Goal: Task Accomplishment & Management: Complete application form

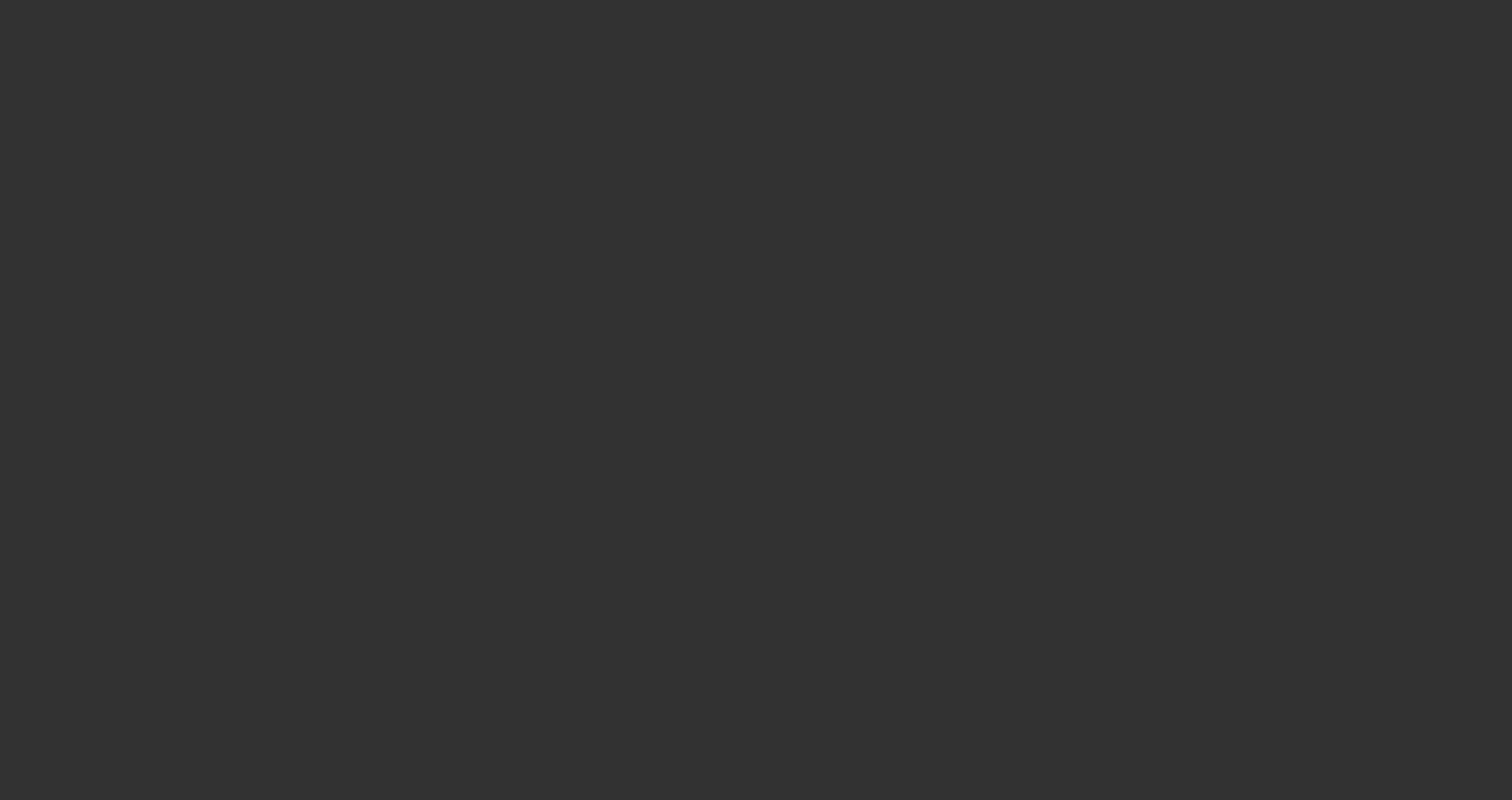
select select "3"
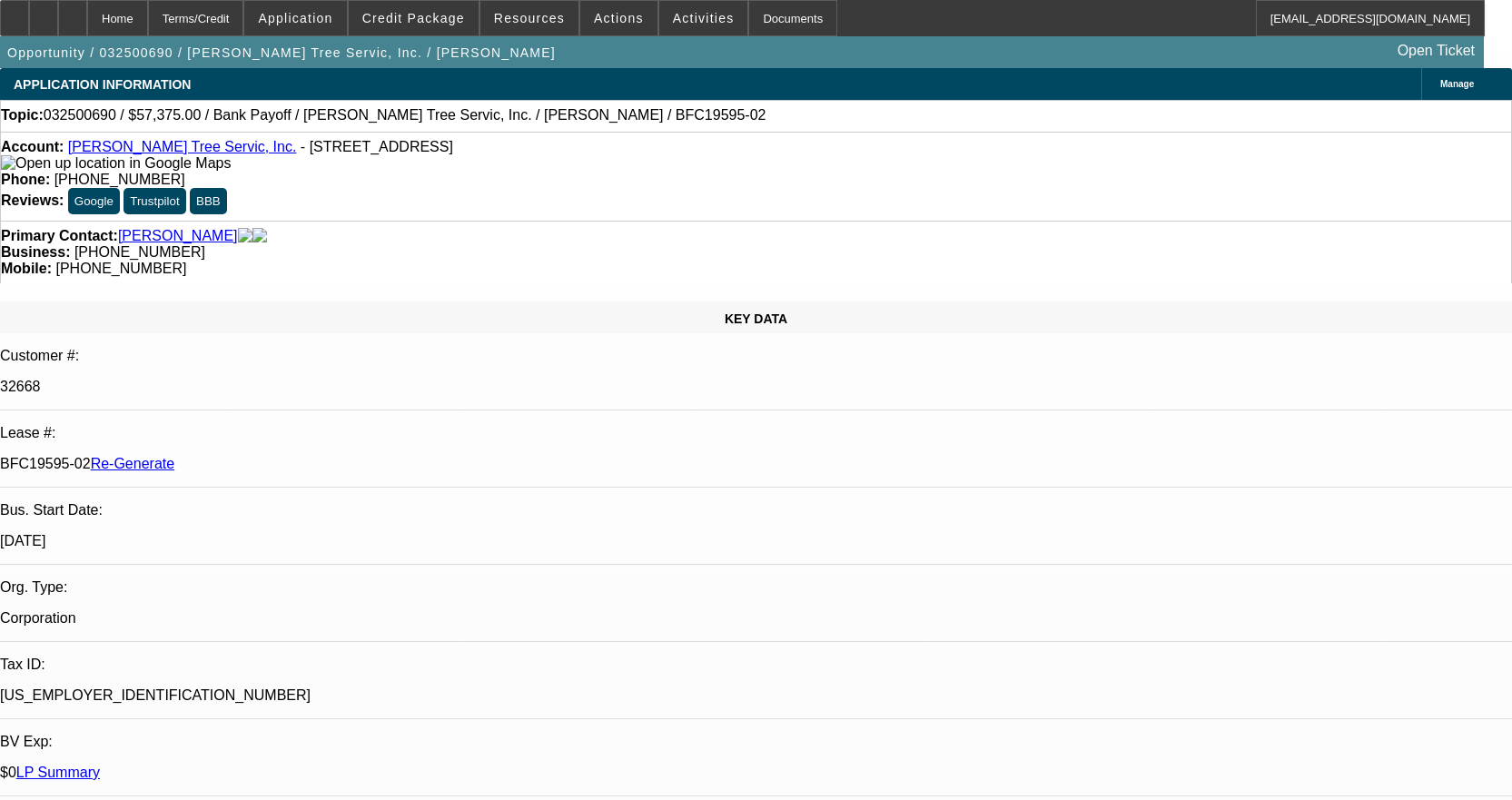
select select "0.1"
select select "0"
select select "3"
select select "0"
select select "6"
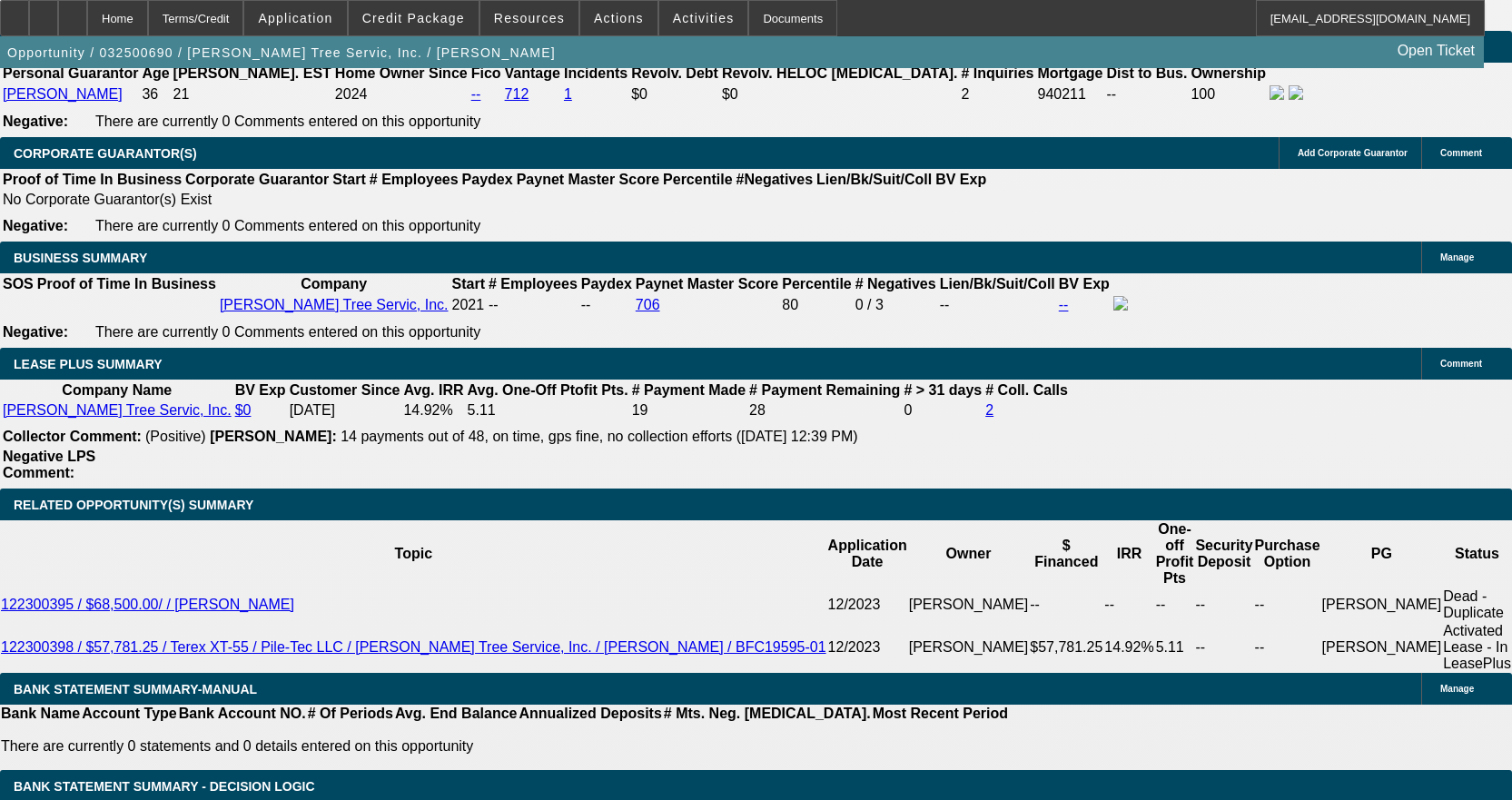
scroll to position [3088, 0]
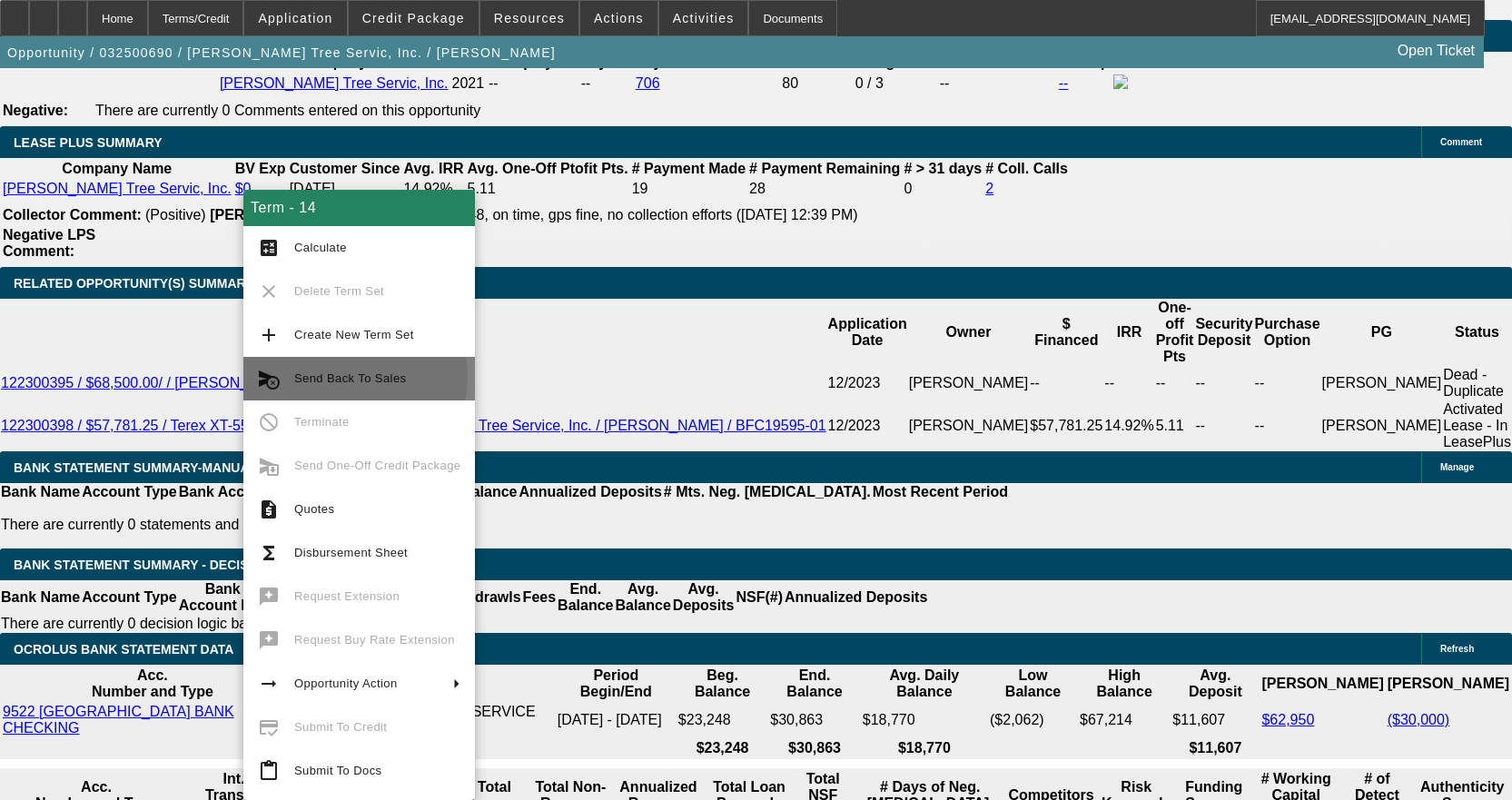
click at [350, 377] on span "Send Back To Sales" at bounding box center [349, 378] width 112 height 14
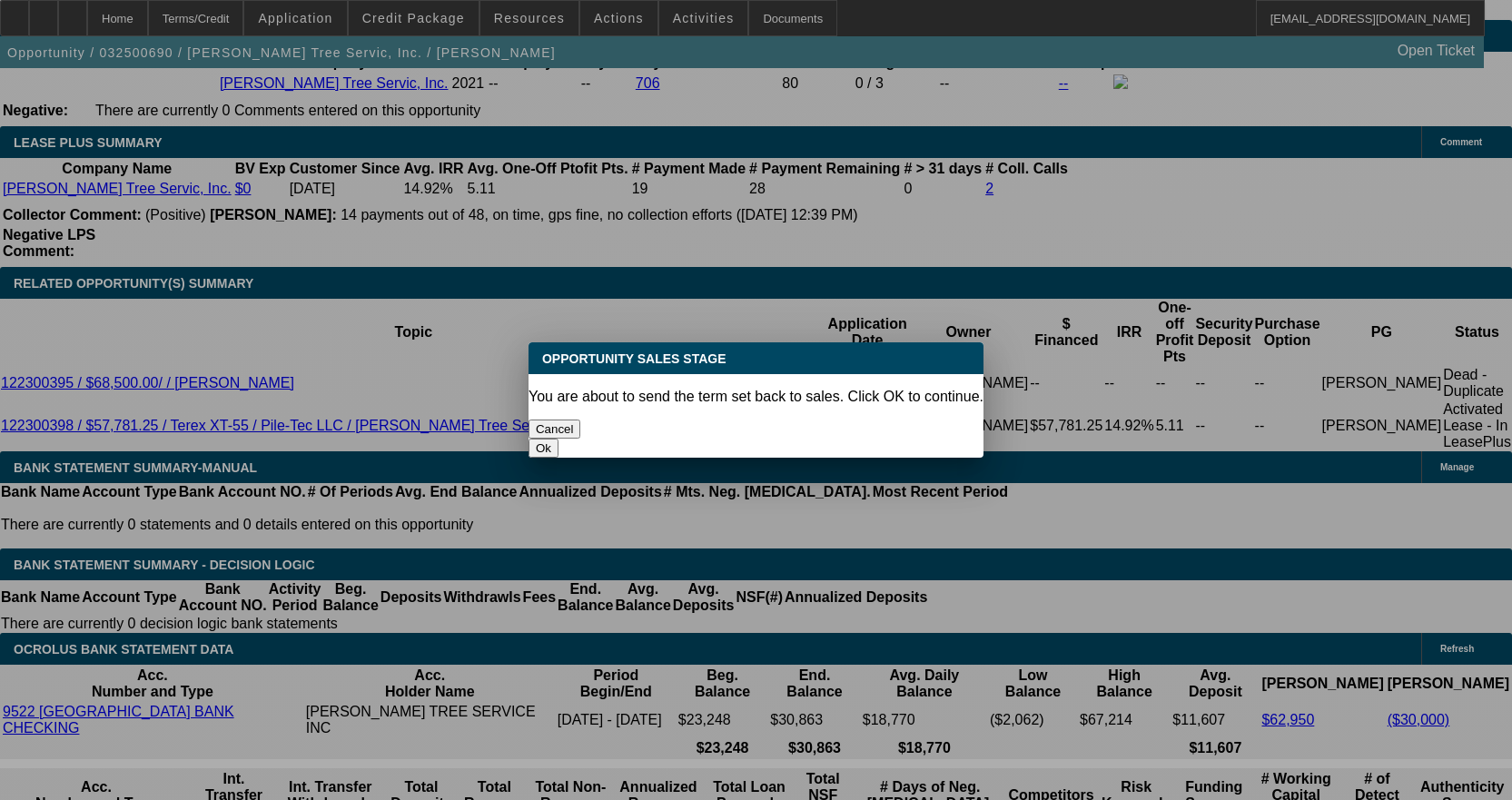
click at [559, 439] on button "Ok" at bounding box center [543, 448] width 30 height 19
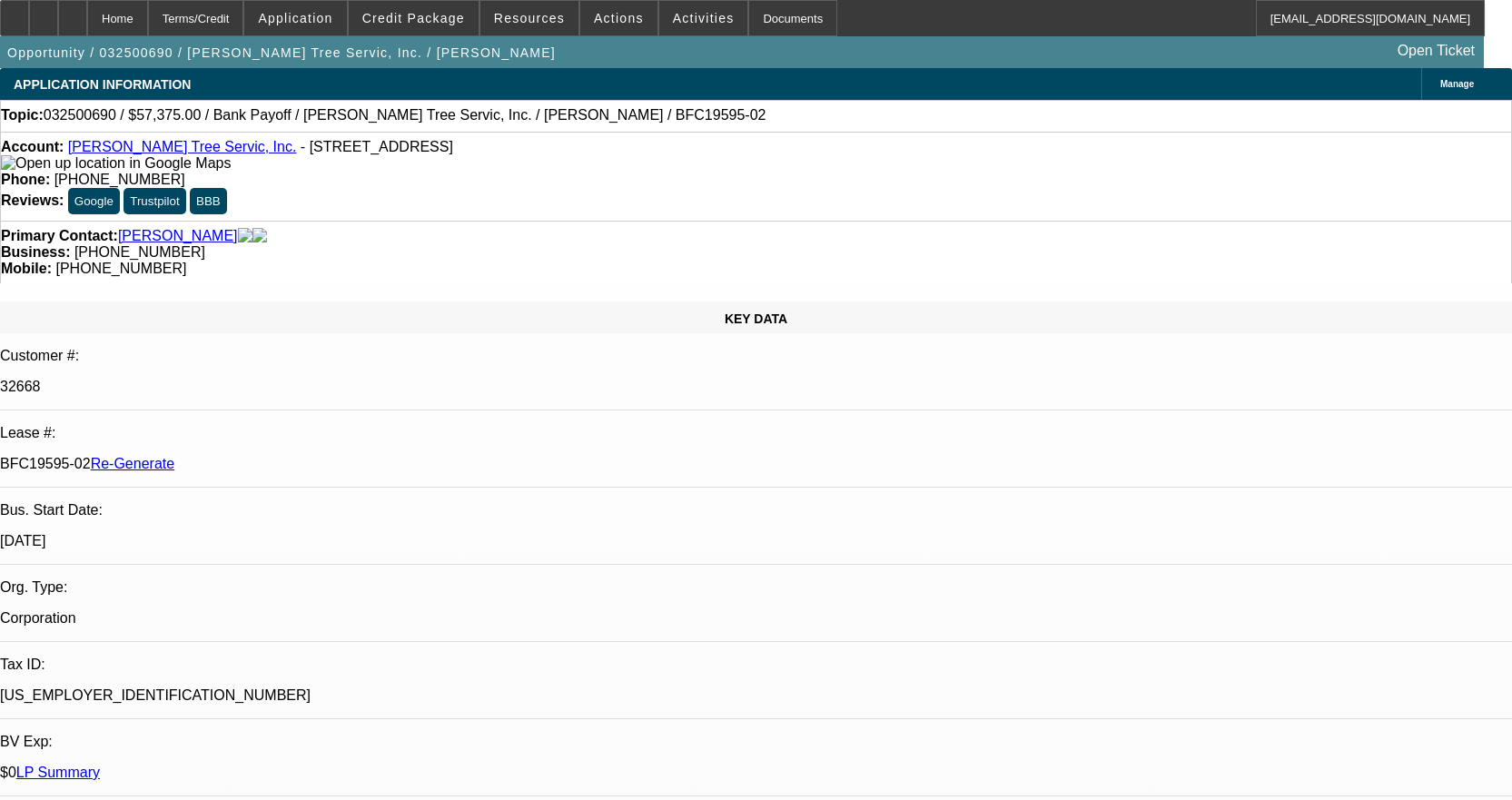
type textarea "Needs to be amended for new payoff now that Unifi has approved the Payoff lette…"
